Goal: Task Accomplishment & Management: Use online tool/utility

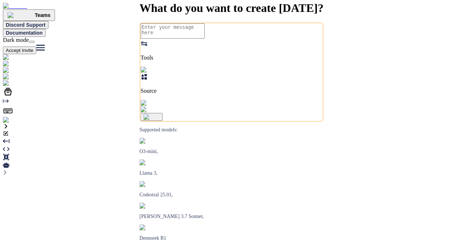
type textarea "x"
click at [13, 124] on img at bounding box center [14, 120] width 23 height 7
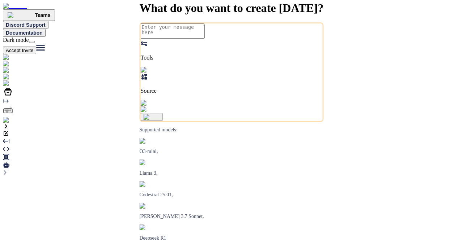
click at [7, 87] on img at bounding box center [27, 83] width 48 height 7
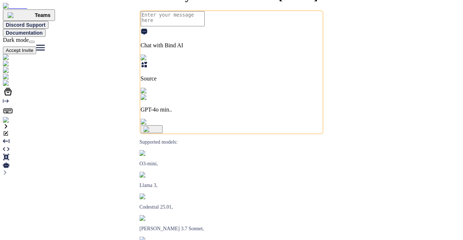
type textarea "x"
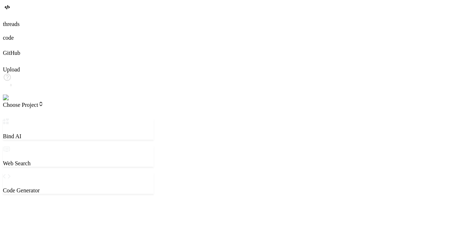
click at [44, 102] on span "Choose Project" at bounding box center [23, 105] width 41 height 6
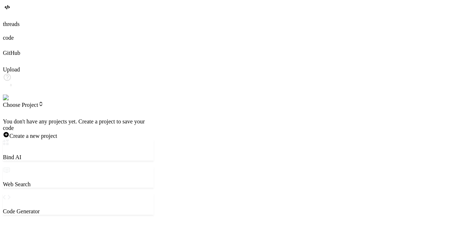
click at [12, 101] on img at bounding box center [14, 98] width 23 height 7
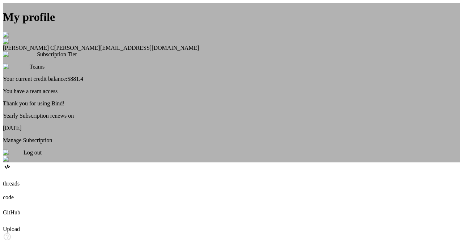
click at [103, 125] on div "My profile Saravanan C saravanan@witarist.com Subscription Tier Teams Your curr…" at bounding box center [231, 83] width 457 height 160
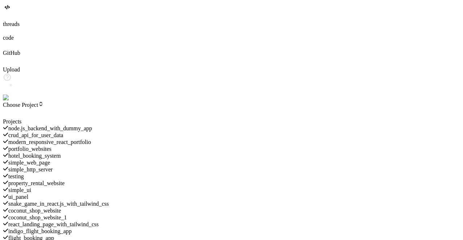
click at [51, 146] on span "portfolio_websites" at bounding box center [29, 149] width 43 height 6
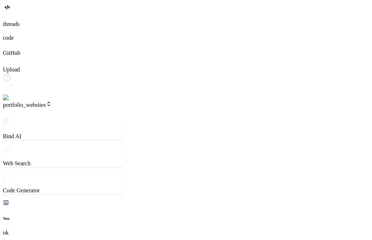
scroll to position [787, 0]
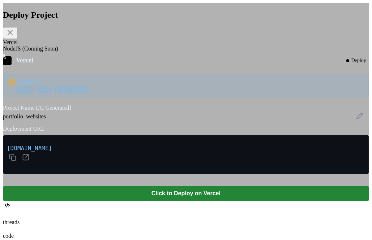
click at [13, 35] on icon at bounding box center [10, 32] width 5 height 5
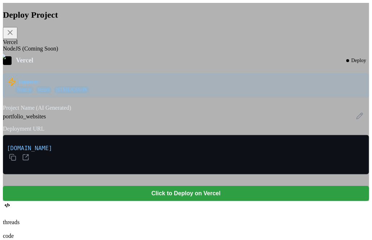
click at [179, 195] on button "Click to Deploy on Vercel" at bounding box center [186, 193] width 366 height 15
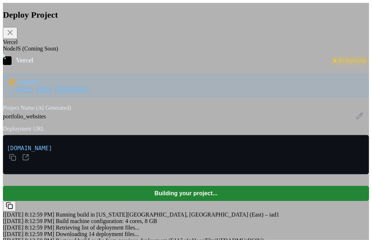
scroll to position [95, 0]
type textarea "x"
click at [153, 52] on div "NodeJS (Coming Soon)" at bounding box center [186, 49] width 366 height 7
click at [16, 161] on icon at bounding box center [12, 157] width 7 height 7
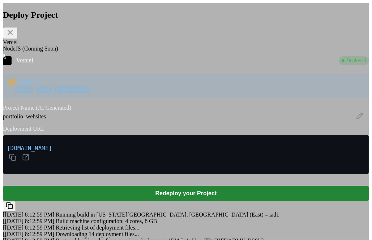
scroll to position [21, 0]
click at [16, 154] on icon at bounding box center [12, 157] width 7 height 7
type textarea "x"
click at [16, 154] on icon at bounding box center [12, 157] width 7 height 7
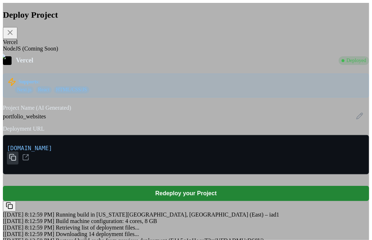
click at [16, 201] on button at bounding box center [9, 206] width 13 height 10
click at [257, 151] on p "portfoliowebsites-five.vercel.app" at bounding box center [186, 155] width 358 height 20
click at [14, 154] on icon at bounding box center [12, 156] width 4 height 4
click at [13, 202] on icon at bounding box center [9, 205] width 7 height 7
click at [16, 154] on icon at bounding box center [12, 157] width 7 height 7
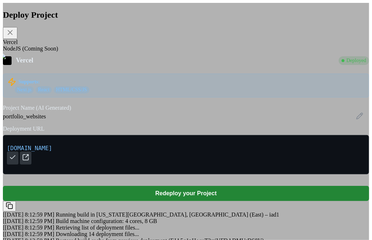
click at [29, 154] on icon at bounding box center [25, 157] width 7 height 7
click at [16, 156] on rect at bounding box center [14, 158] width 4 height 4
click at [356, 118] on icon at bounding box center [359, 115] width 7 height 7
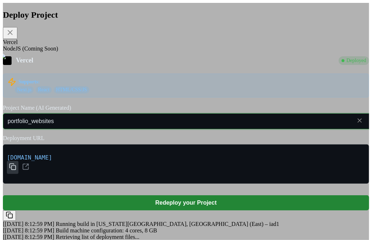
click at [185, 122] on input "portfolio_websites" at bounding box center [196, 122] width 386 height 16
click at [226, 135] on label "Deployment URL" at bounding box center [186, 138] width 366 height 7
click at [166, 115] on input "portfolio_website" at bounding box center [196, 122] width 386 height 16
type input "portfolio_web_site"
click at [213, 105] on label "Project Name (AI Generated)" at bounding box center [186, 108] width 366 height 7
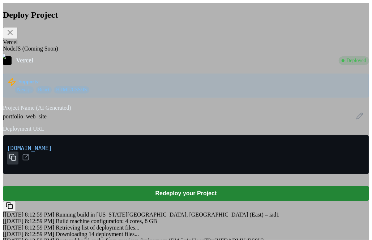
scroll to position [0, 0]
click at [14, 34] on icon at bounding box center [10, 32] width 9 height 9
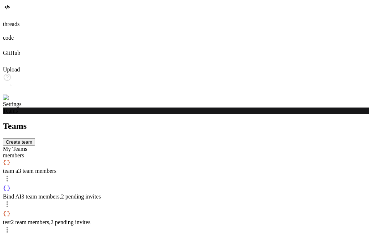
click at [56, 168] on span "3 team members" at bounding box center [37, 171] width 38 height 6
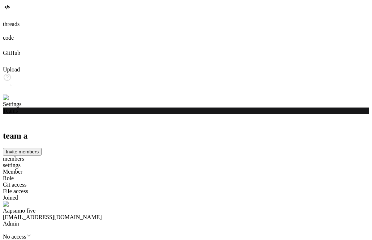
click at [42, 148] on button "Invite members" at bounding box center [22, 152] width 39 height 8
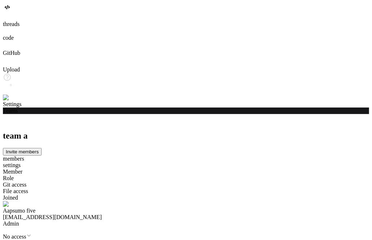
type input "app234@yopmail.com"
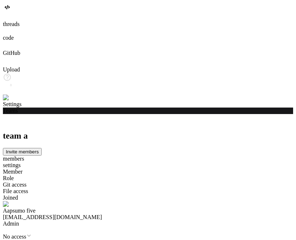
click at [9, 20] on icon at bounding box center [6, 16] width 7 height 7
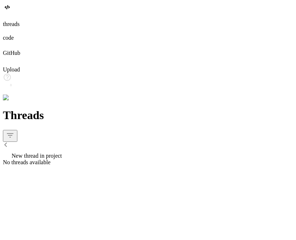
click at [55, 149] on div "New thread in project" at bounding box center [148, 154] width 290 height 10
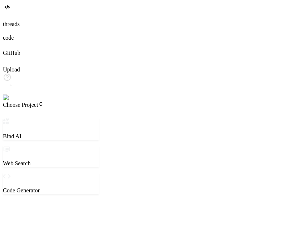
type textarea "x"
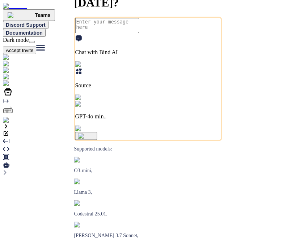
type textarea "x"
click at [9, 124] on img at bounding box center [14, 120] width 23 height 7
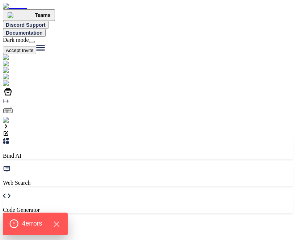
click at [36, 227] on span "4 error s" at bounding box center [32, 223] width 20 height 9
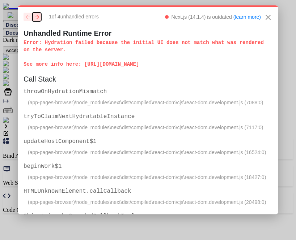
click at [38, 17] on icon "button" at bounding box center [37, 17] width 4 height 4
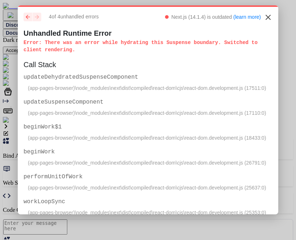
click at [264, 17] on icon "Close" at bounding box center [268, 17] width 9 height 9
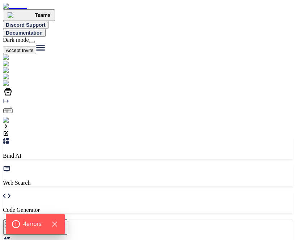
click at [116, 180] on p "Web Search" at bounding box center [148, 183] width 290 height 7
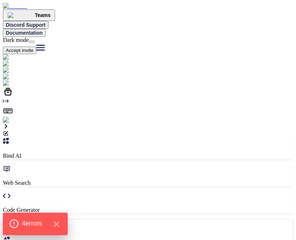
scroll to position [3, 0]
click at [59, 223] on icon "Hide Errors" at bounding box center [56, 224] width 5 height 5
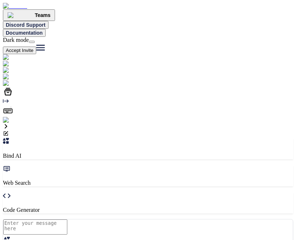
click at [186, 207] on p "Code Generator" at bounding box center [148, 210] width 290 height 7
click at [70, 138] on div "Bind AI" at bounding box center [112, 148] width 218 height 21
type textarea "x"
